Goal: Information Seeking & Learning: Learn about a topic

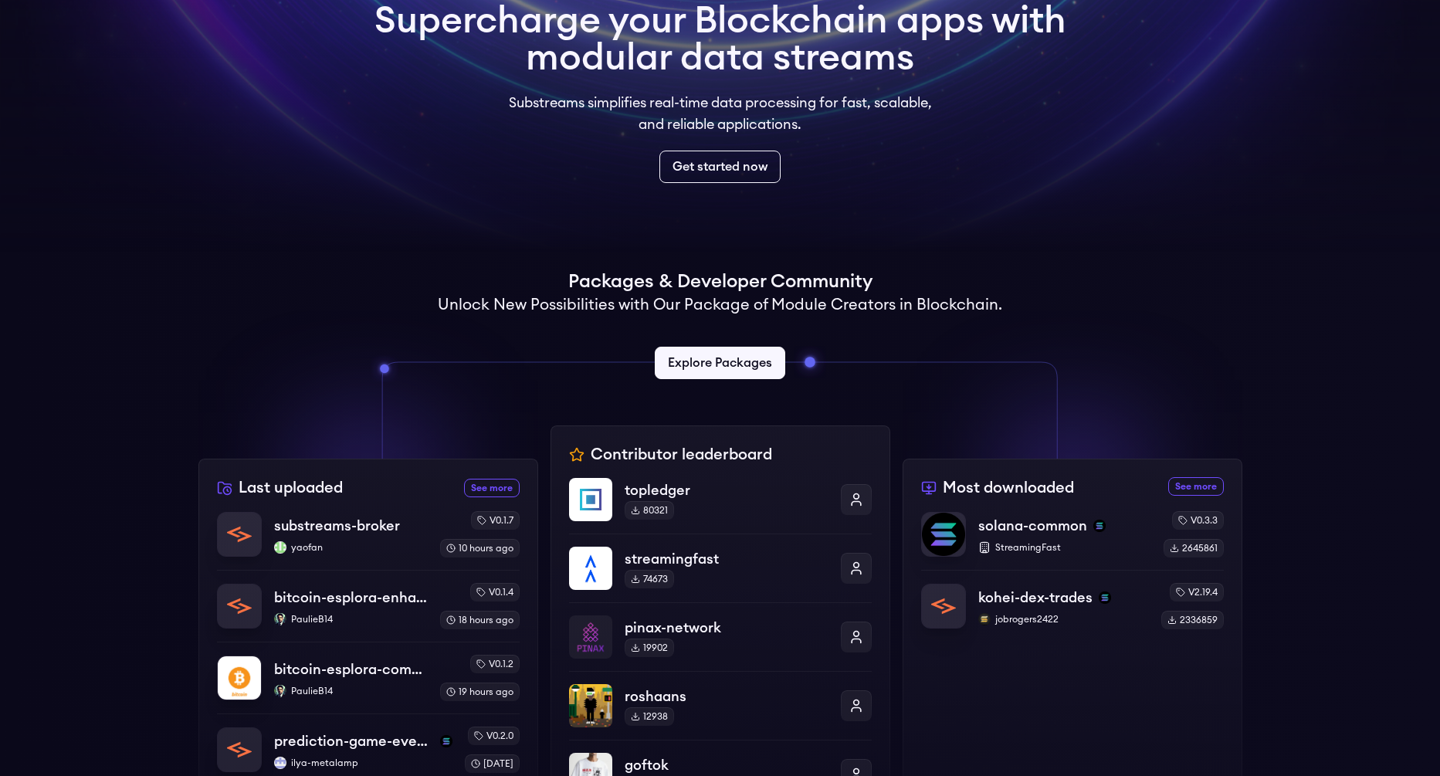
scroll to position [239, 0]
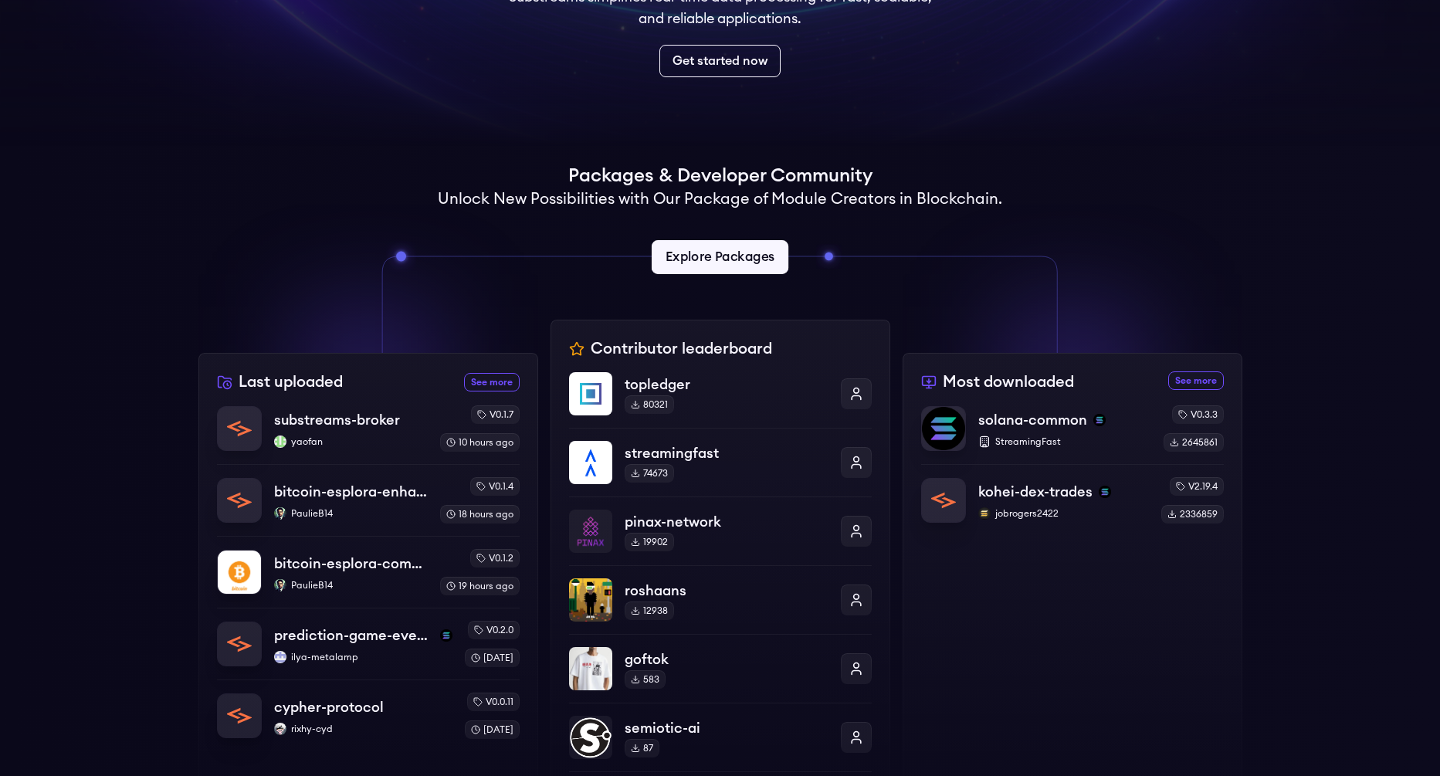
click at [682, 255] on link "Explore Packages" at bounding box center [720, 257] width 137 height 34
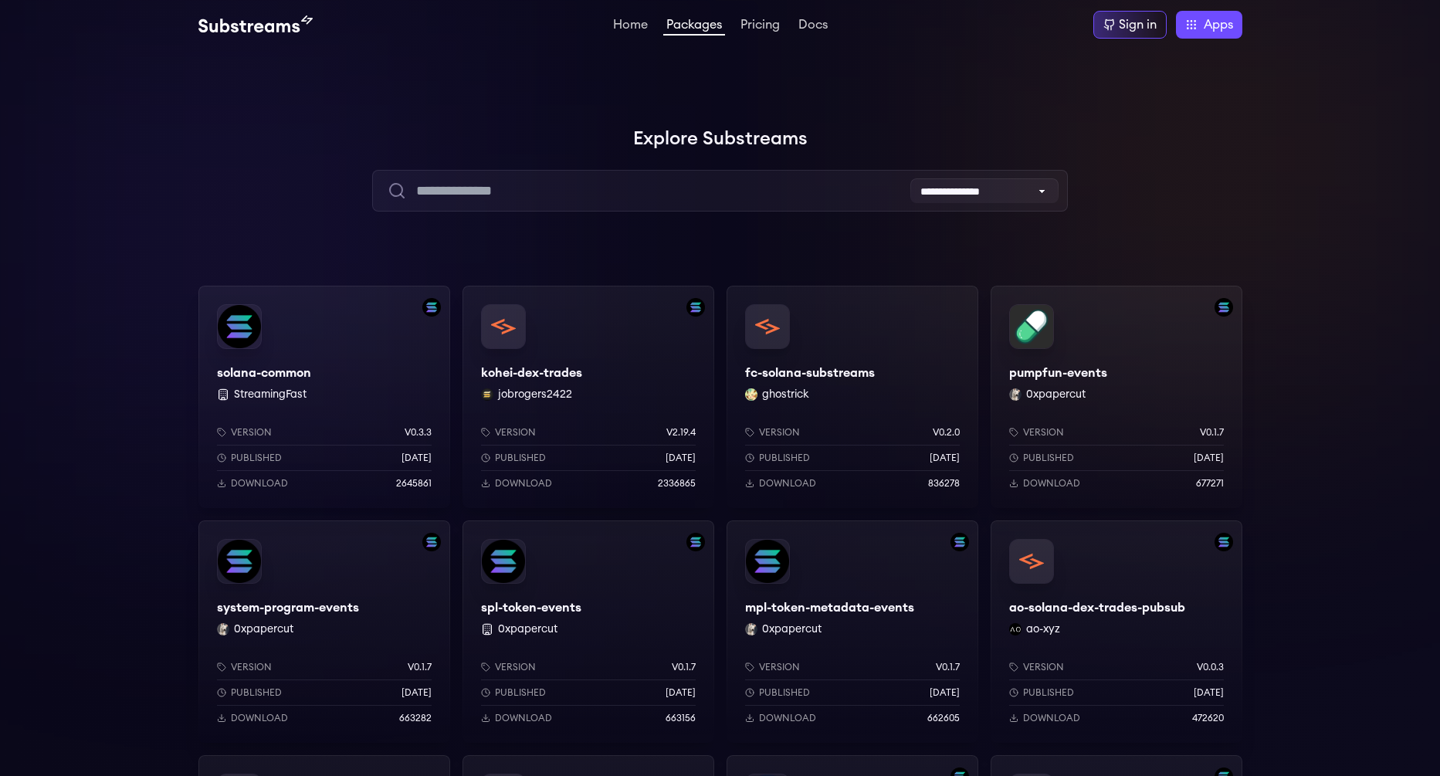
click at [506, 326] on div "kohei-dex-trades jobrogers2422 Version v2.19.4 Published 3 months ago Download …" at bounding box center [588, 397] width 252 height 222
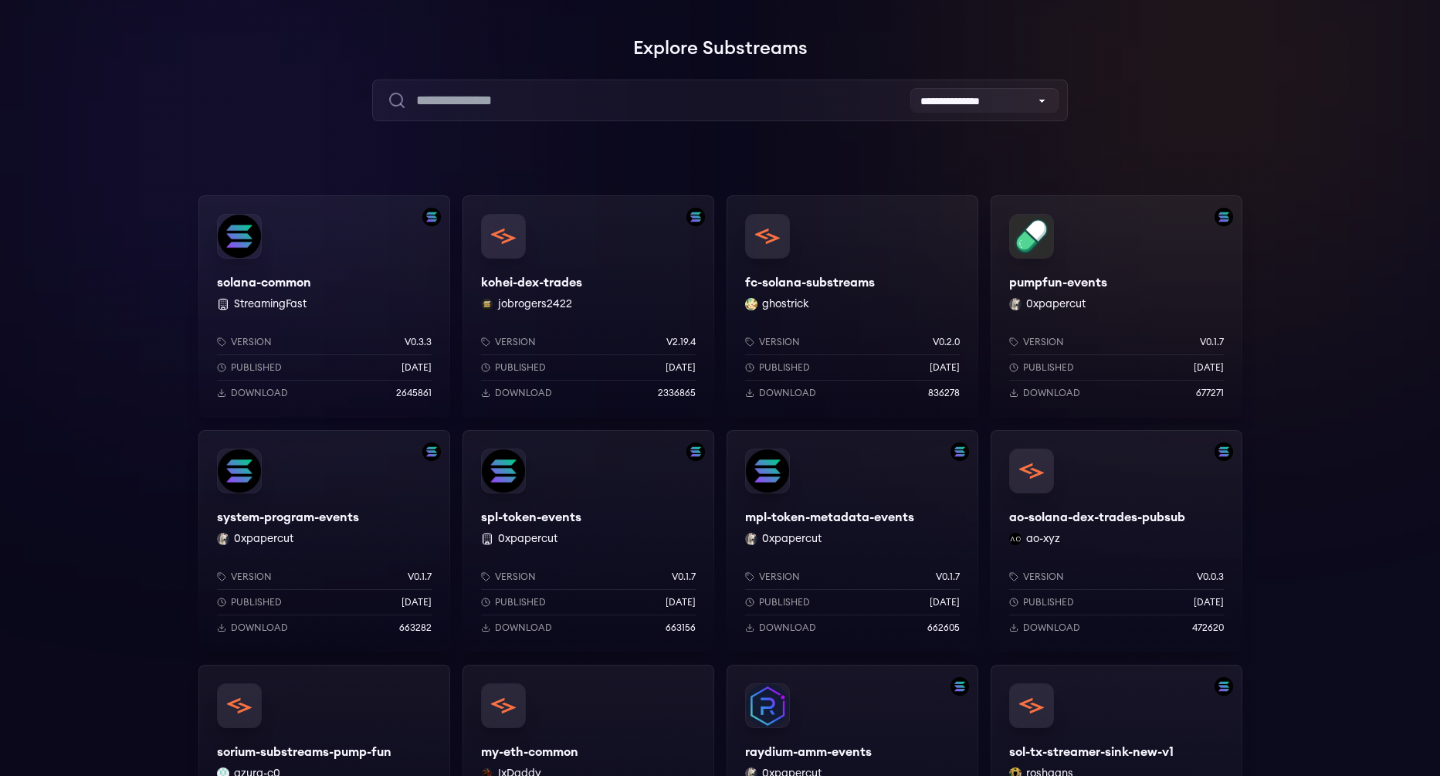
scroll to position [274, 0]
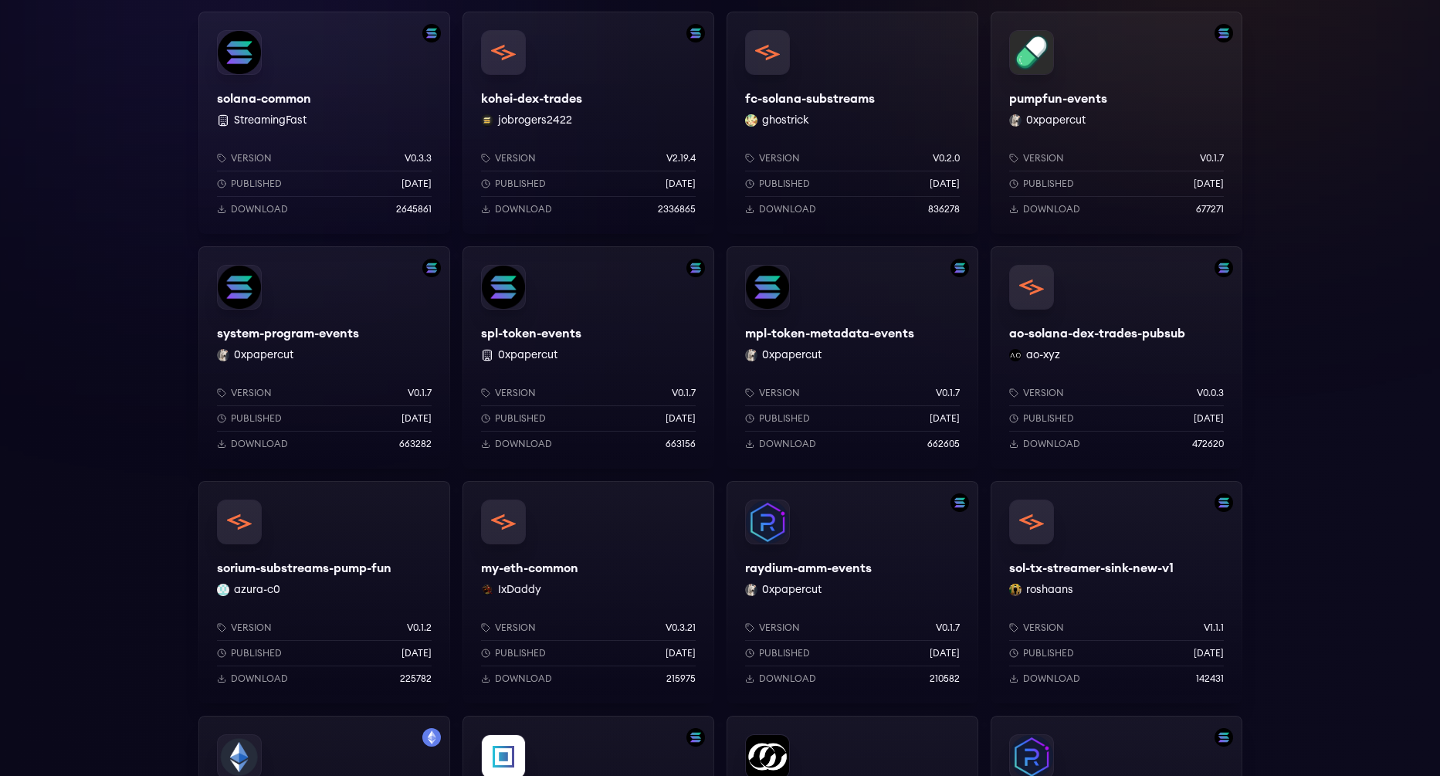
click at [521, 529] on div "my-eth-common IxDaddy Version v0.3.21 Published 4 months ago Download 215975" at bounding box center [588, 592] width 252 height 222
click at [563, 564] on div "my-eth-common IxDaddy Version v0.3.21 Published 4 months ago Download 215975" at bounding box center [588, 592] width 252 height 222
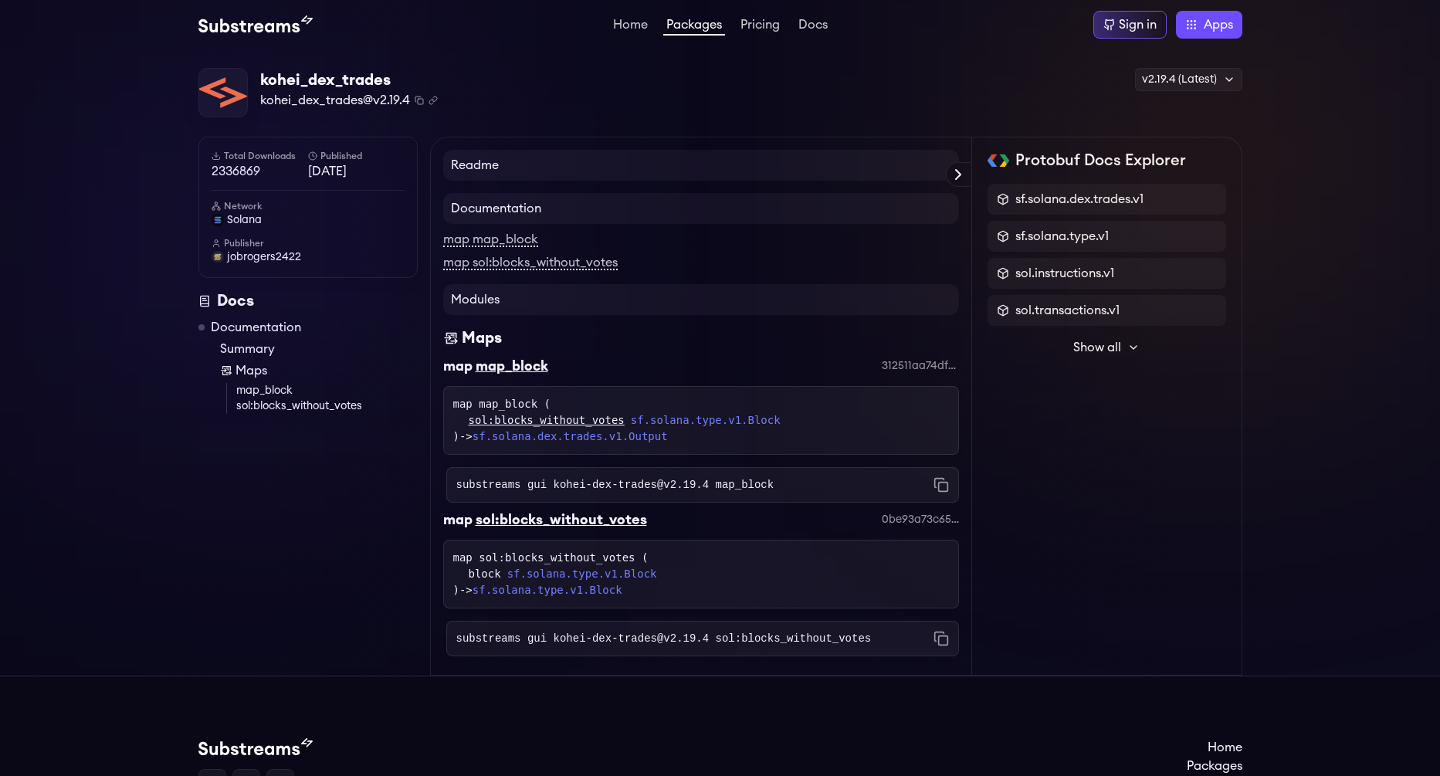
click at [636, 169] on h4 "Readme" at bounding box center [701, 165] width 516 height 31
click at [496, 234] on link "map map_block" at bounding box center [490, 240] width 95 height 14
click at [125, 29] on div "Home Packages Pricing Docs Home Packages Pricing Docs Sign in Apps Subgraph Stu…" at bounding box center [720, 24] width 1440 height 49
